Goal: Book appointment/travel/reservation

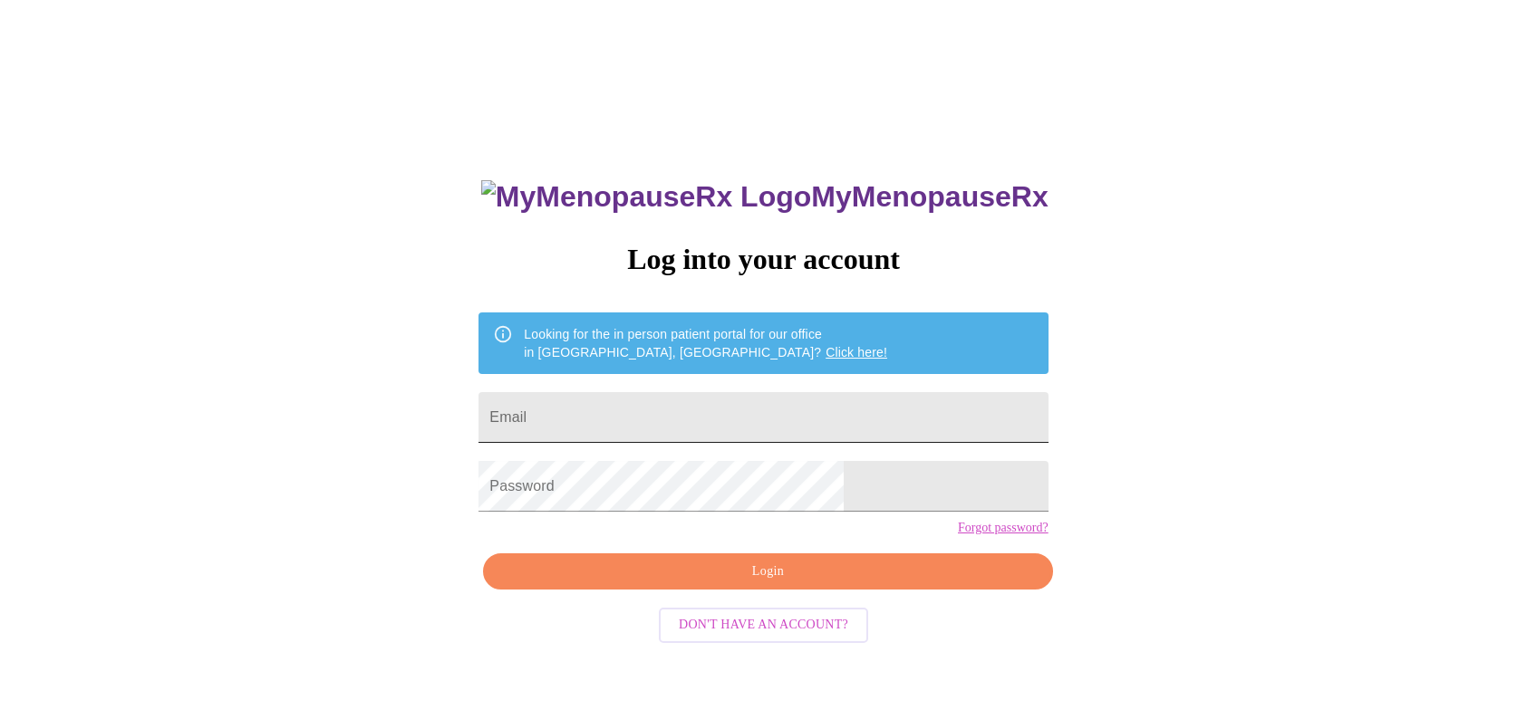
click at [808, 430] on input "Email" at bounding box center [762, 417] width 569 height 51
type input "[EMAIL_ADDRESS][DOMAIN_NAME]"
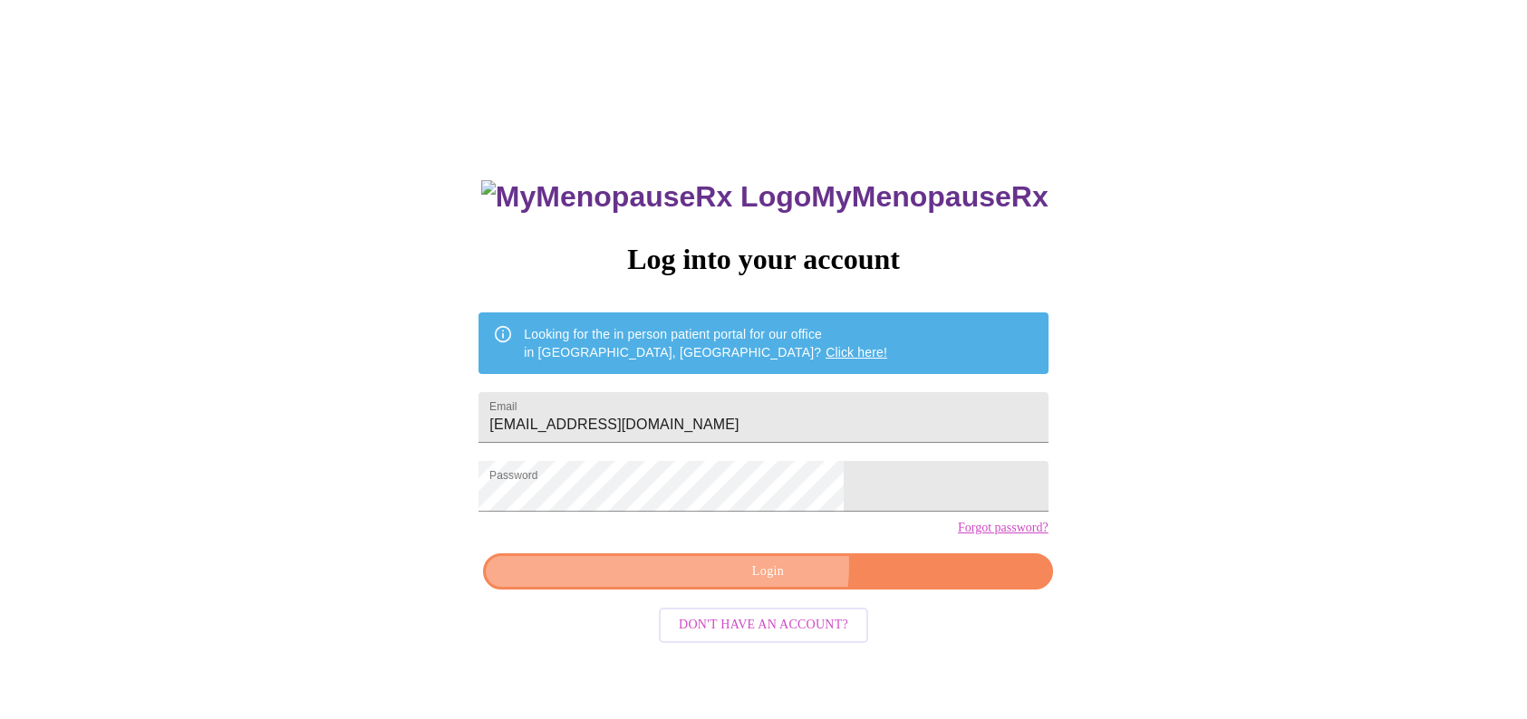
click at [766, 583] on span "Login" at bounding box center [767, 572] width 527 height 23
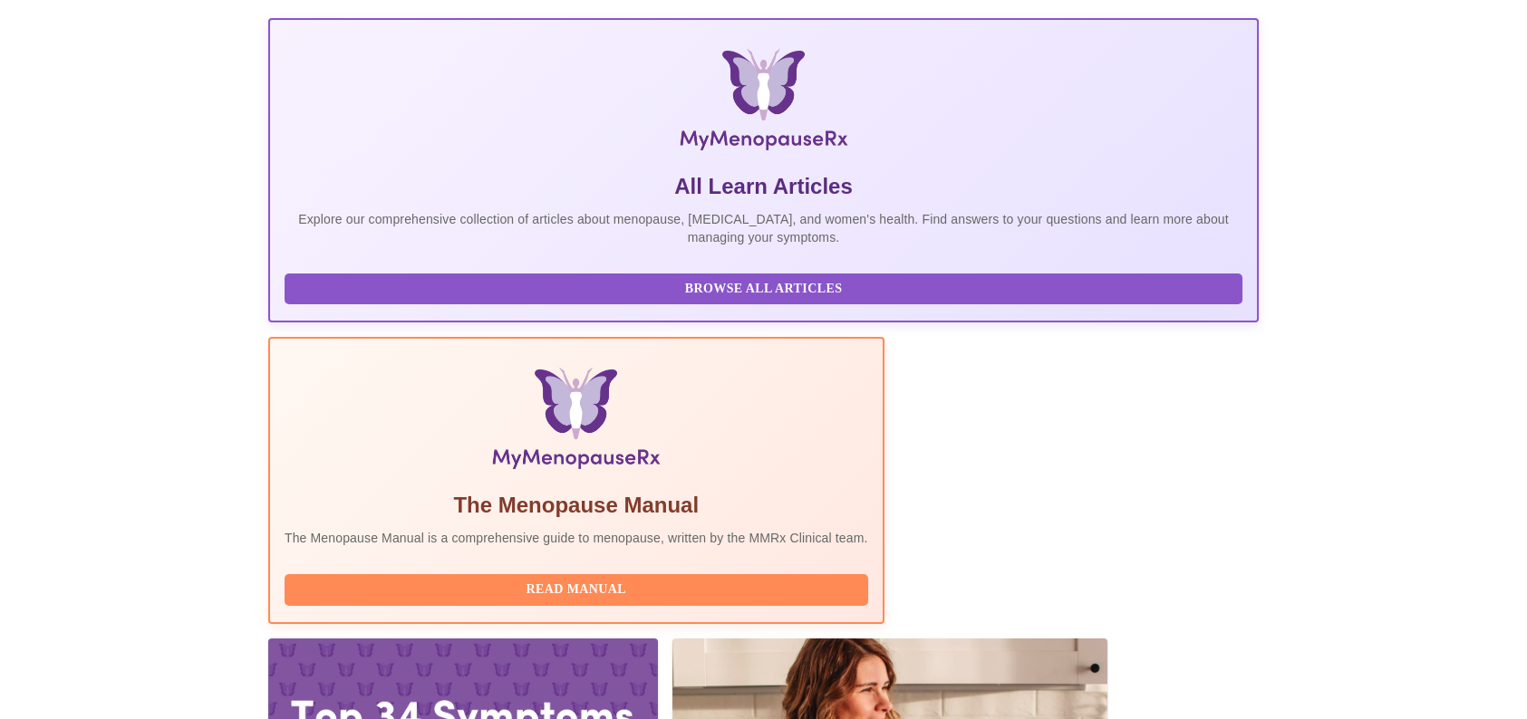
scroll to position [272, 0]
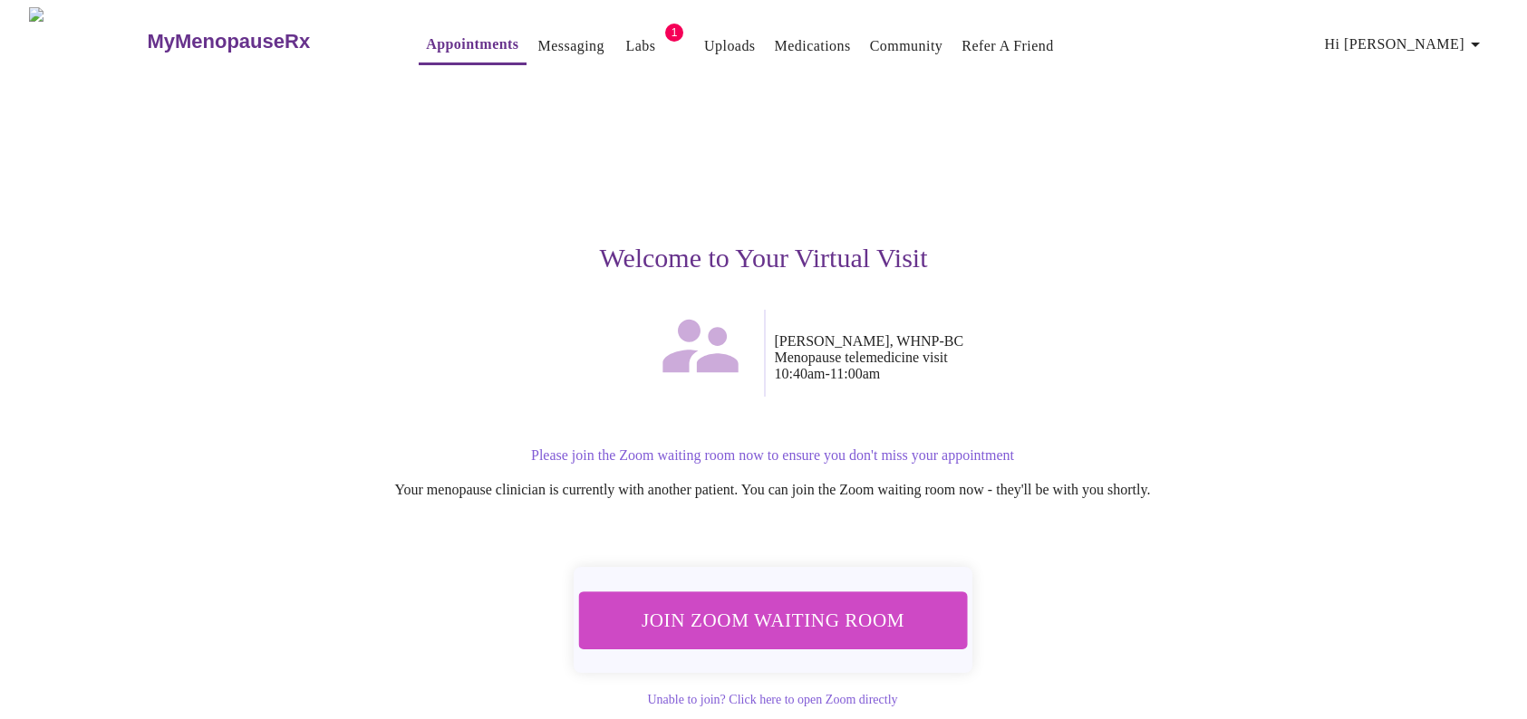
click at [878, 606] on span "Join Zoom Waiting Room" at bounding box center [772, 620] width 341 height 34
